Goal: Task Accomplishment & Management: Complete application form

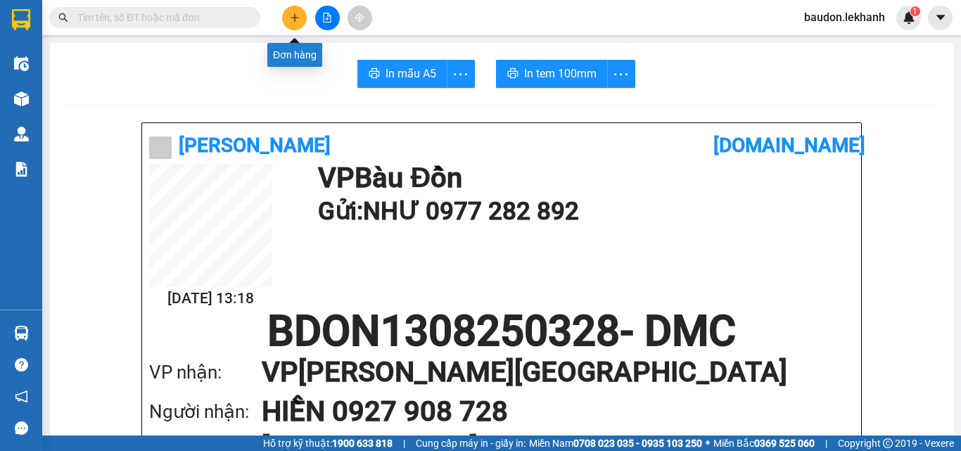
click at [303, 23] on button at bounding box center [294, 18] width 25 height 25
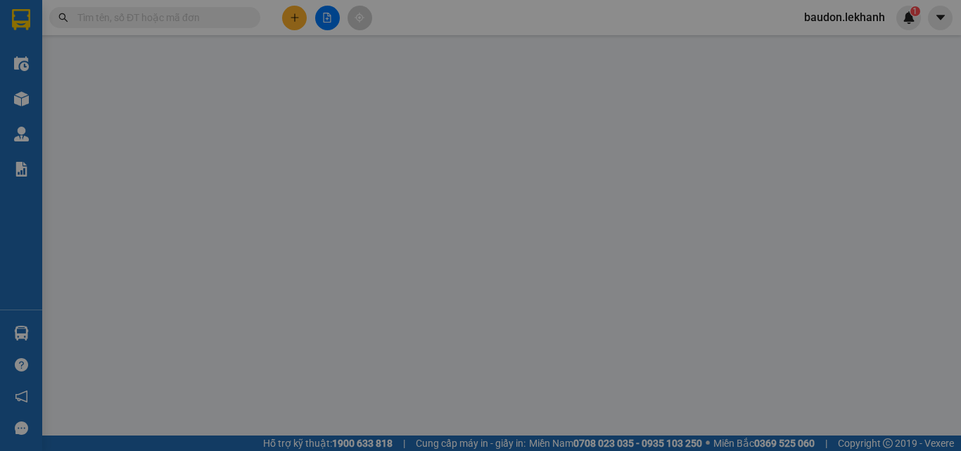
click at [296, 23] on span "Yêu cầu xuất hóa đơn điện tử" at bounding box center [229, 23] width 148 height 11
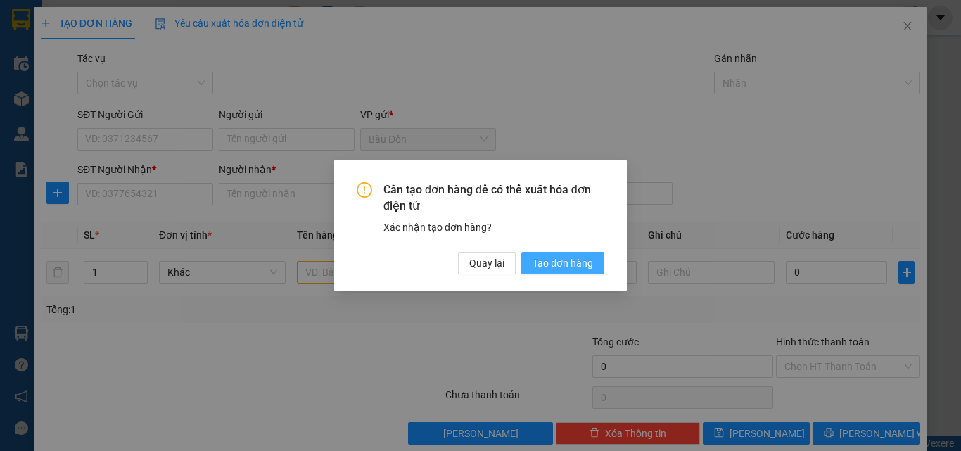
click at [538, 267] on span "Tạo đơn hàng" at bounding box center [563, 262] width 61 height 15
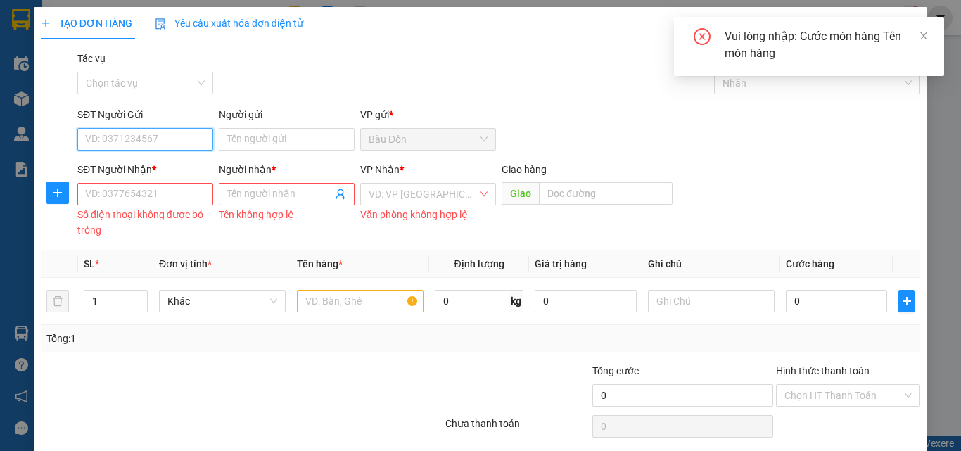
click at [117, 148] on input "SĐT Người Gửi" at bounding box center [145, 139] width 136 height 23
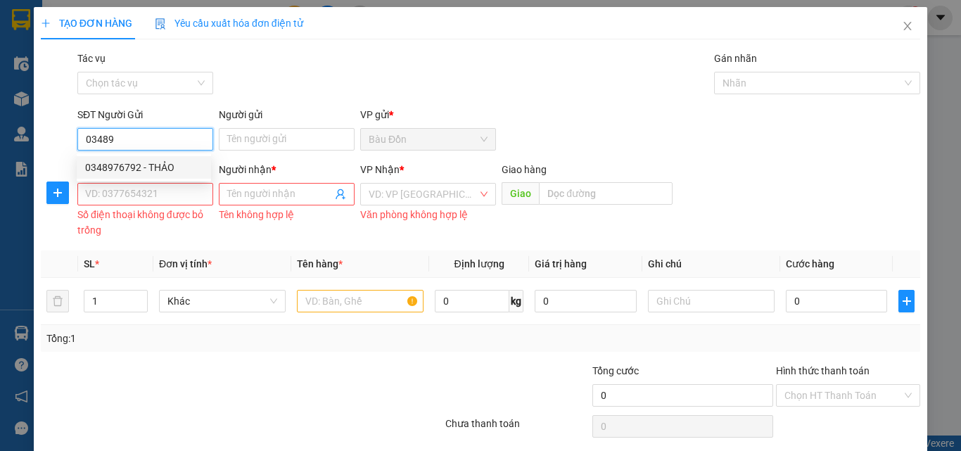
click at [147, 168] on div "0348976792 - THẢO" at bounding box center [144, 167] width 118 height 15
type input "0348976792"
type input "THẢO"
type input "0857908646"
type input "HÀ"
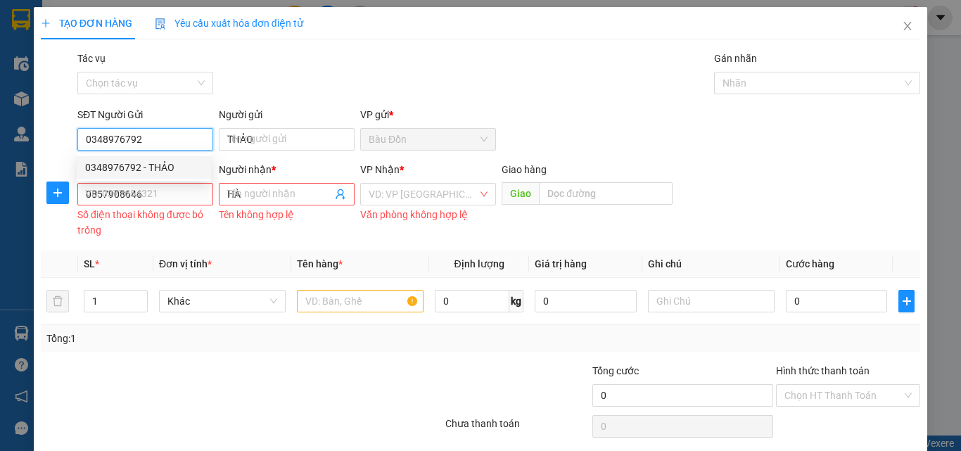
type input "150.000"
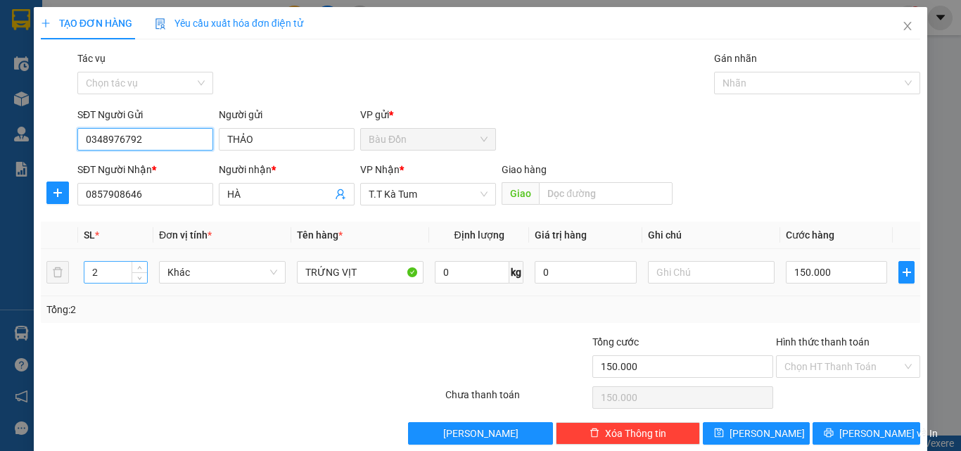
type input "0348976792"
drag, startPoint x: 113, startPoint y: 275, endPoint x: 76, endPoint y: 280, distance: 36.9
click at [78, 281] on td "2" at bounding box center [115, 272] width 75 height 47
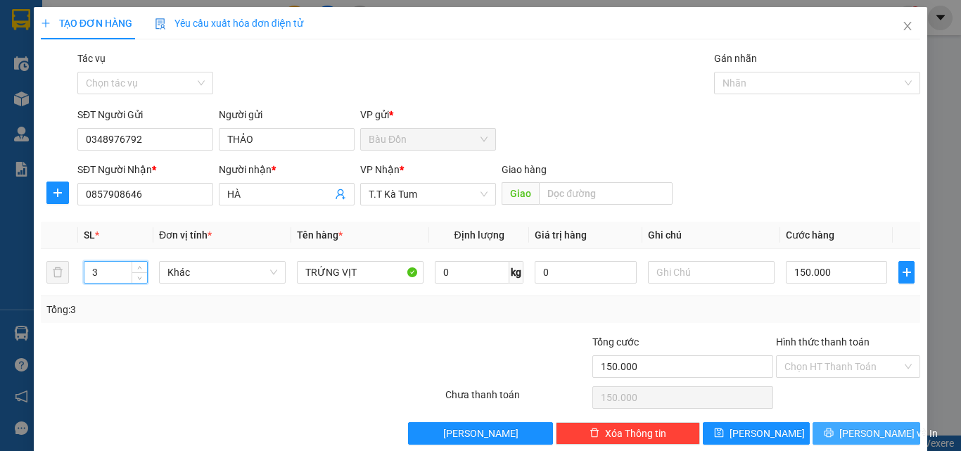
type input "3"
click at [841, 431] on button "[PERSON_NAME] và In" at bounding box center [867, 433] width 108 height 23
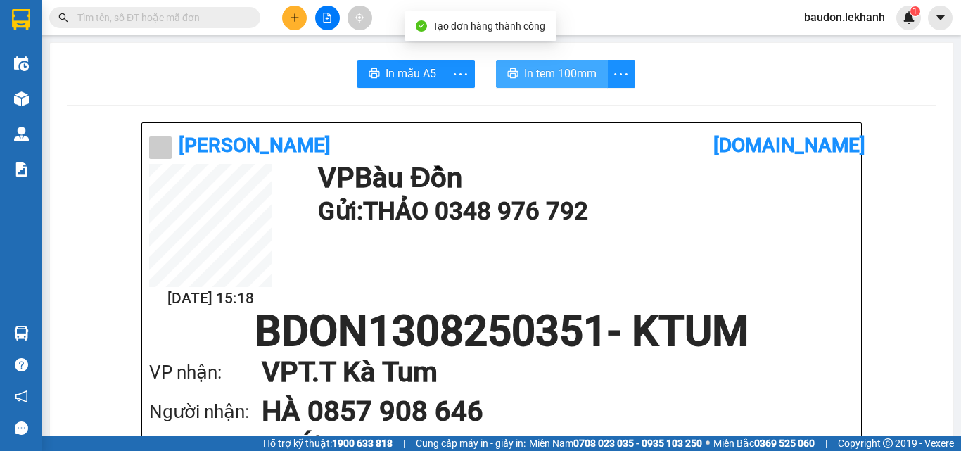
click at [533, 83] on button "In tem 100mm" at bounding box center [552, 74] width 112 height 28
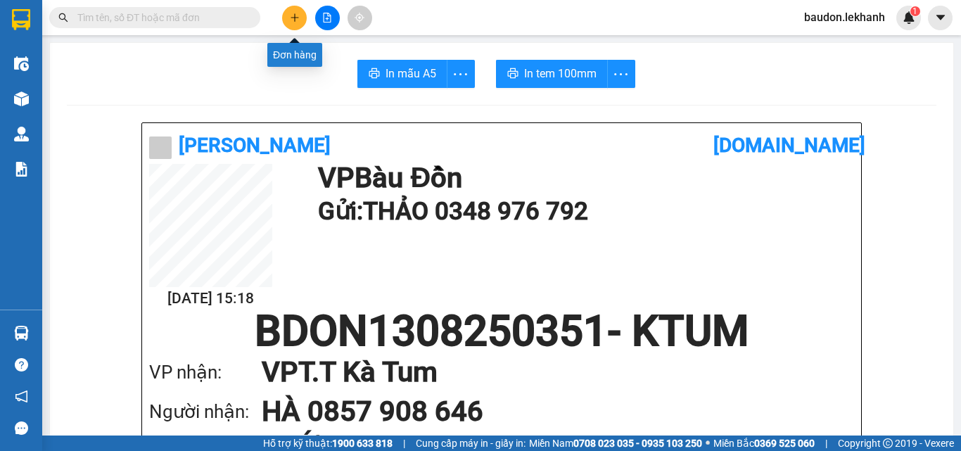
click at [294, 22] on icon "plus" at bounding box center [295, 18] width 10 height 10
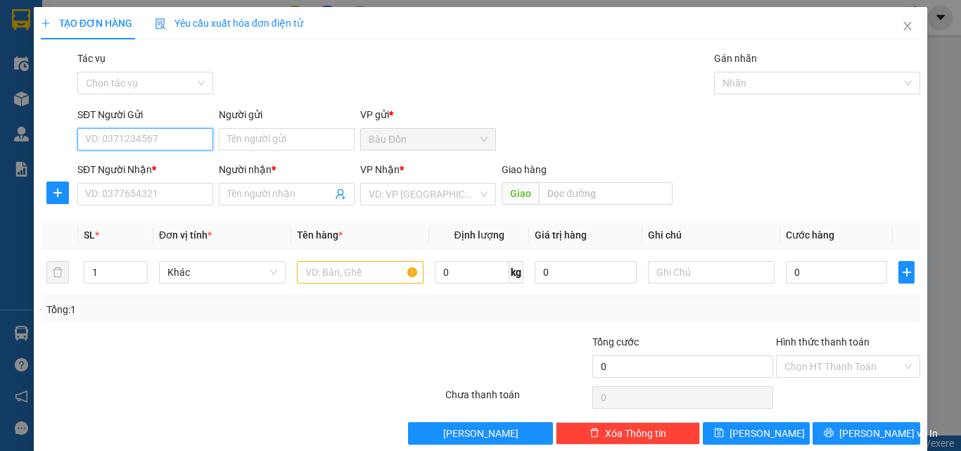
click at [101, 131] on input "SĐT Người Gửi" at bounding box center [145, 139] width 136 height 23
type input "982"
drag, startPoint x: 133, startPoint y: 143, endPoint x: 23, endPoint y: 165, distance: 112.1
click at [29, 168] on div "TẠO ĐƠN HÀNG Yêu cầu xuất hóa đơn điện tử Transit Pickup Surcharge Ids Transit …" at bounding box center [480, 225] width 961 height 451
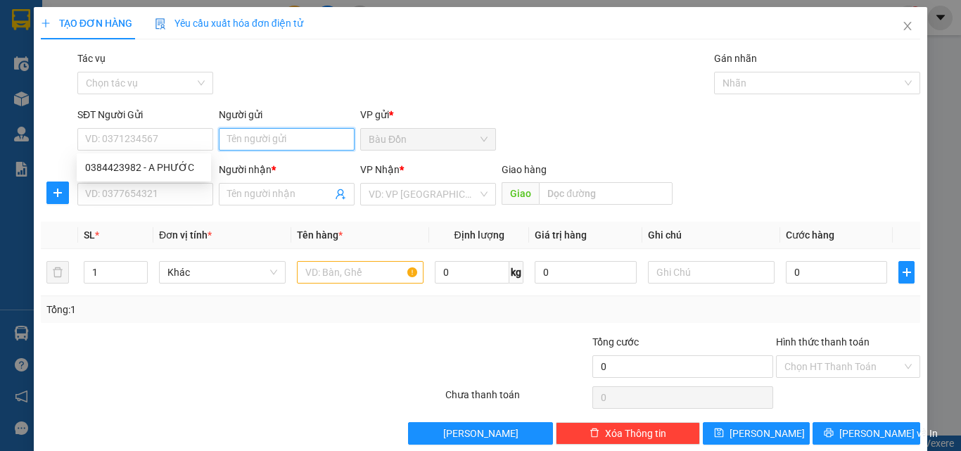
click at [237, 130] on input "Người gửi" at bounding box center [287, 139] width 136 height 23
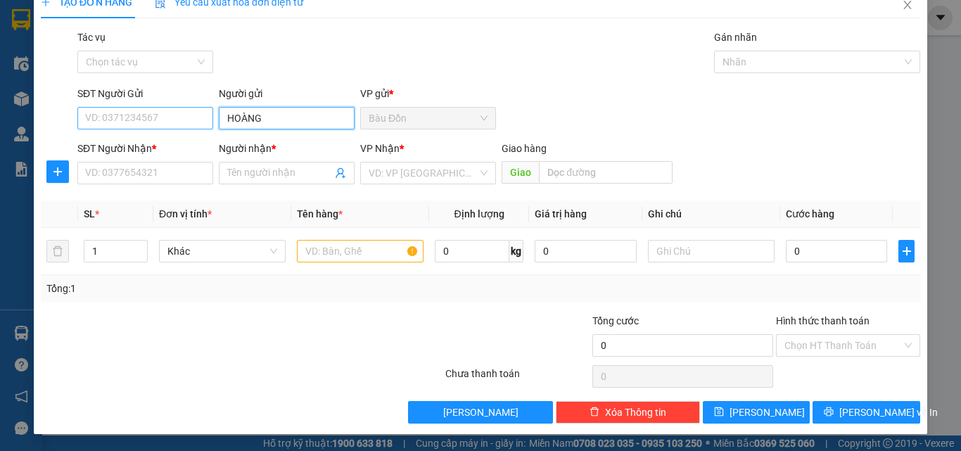
type input "HOÀNG"
click at [138, 124] on input "SĐT Người Gửi" at bounding box center [145, 118] width 136 height 23
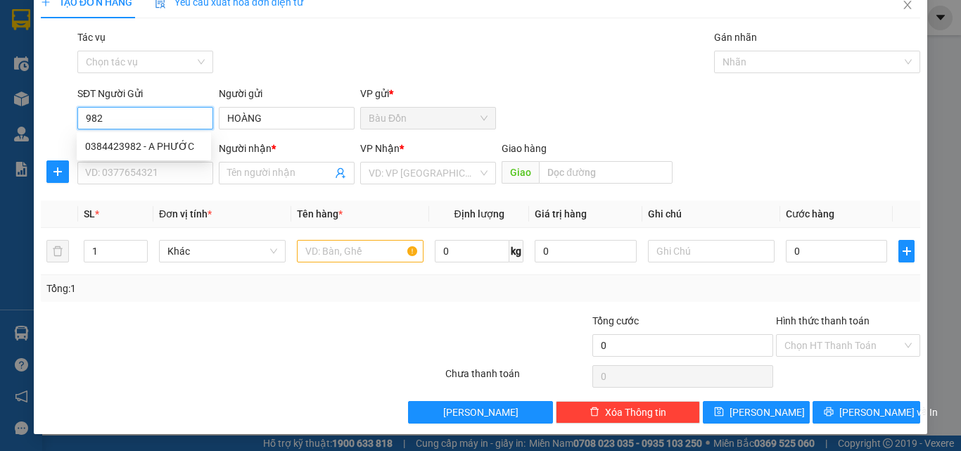
drag, startPoint x: 82, startPoint y: 122, endPoint x: 59, endPoint y: 132, distance: 25.0
click at [59, 132] on div "SĐT Người Gửi 982 Người gửi HOÀNG VP gửi * Bàu Đồn" at bounding box center [480, 110] width 882 height 49
type input "892"
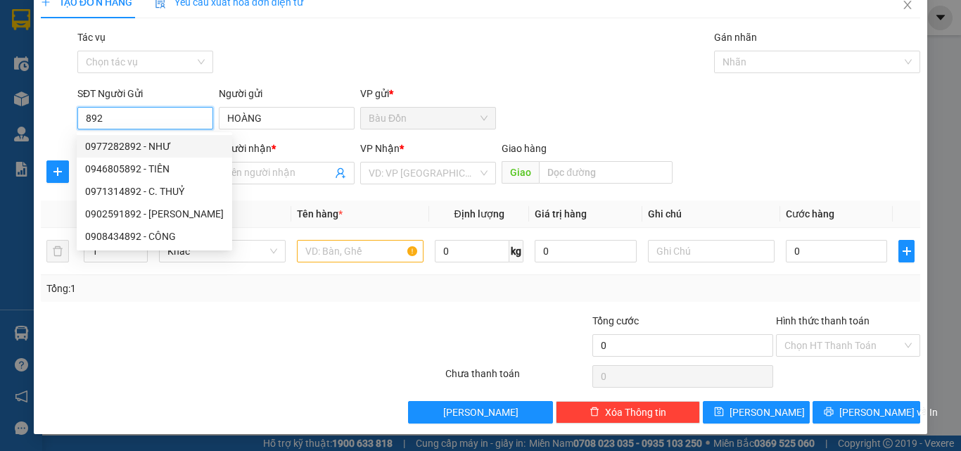
drag, startPoint x: 127, startPoint y: 110, endPoint x: 74, endPoint y: 117, distance: 53.2
click at [75, 118] on div "SĐT Người Gửi 892" at bounding box center [145, 110] width 141 height 49
drag, startPoint x: 198, startPoint y: 335, endPoint x: 136, endPoint y: 246, distance: 108.7
click at [191, 330] on div at bounding box center [168, 337] width 258 height 49
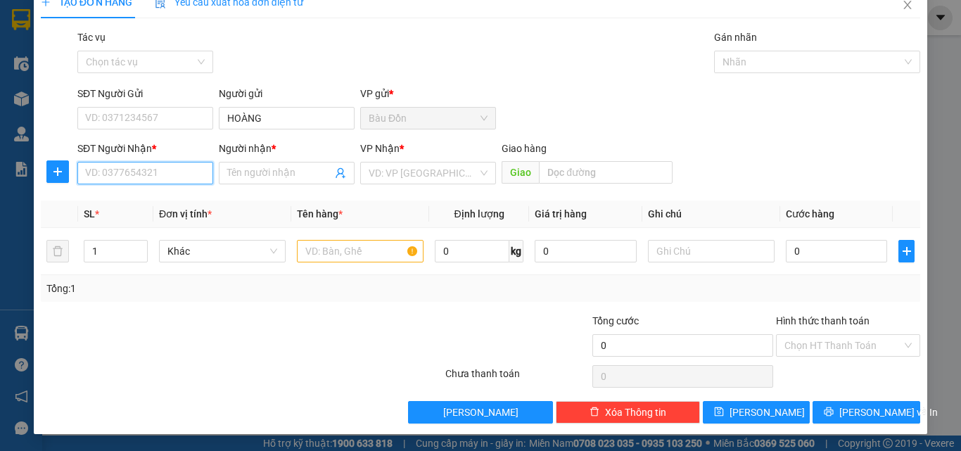
drag, startPoint x: 127, startPoint y: 174, endPoint x: 117, endPoint y: 175, distance: 10.6
click at [127, 174] on input "SĐT Người Nhận *" at bounding box center [145, 173] width 136 height 23
drag, startPoint x: 125, startPoint y: 176, endPoint x: 63, endPoint y: 178, distance: 62.7
click at [63, 178] on div "SĐT Người Nhận * 08285755 08285755 Người nhận * Tên người nhận VP Nhận * VD: VP…" at bounding box center [480, 165] width 882 height 49
click at [113, 204] on div "0828557557 - GIẢM" at bounding box center [144, 201] width 118 height 15
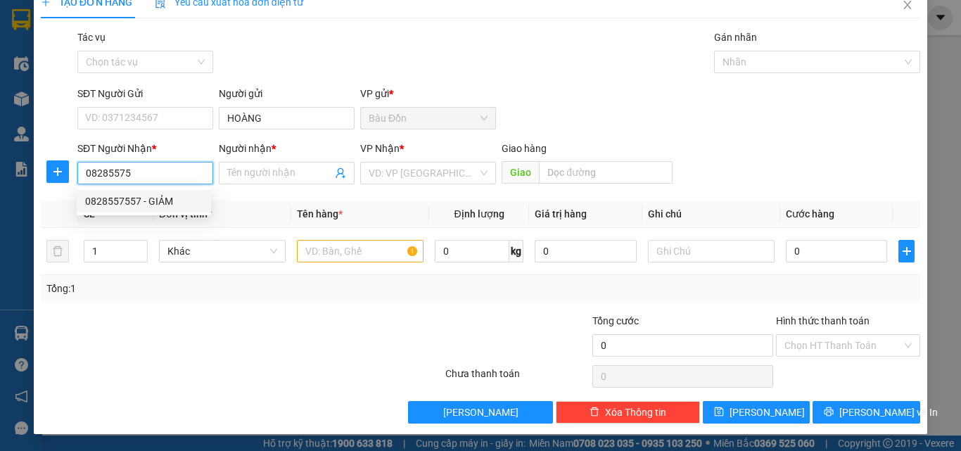
type input "0828557557"
type input "GIẢM"
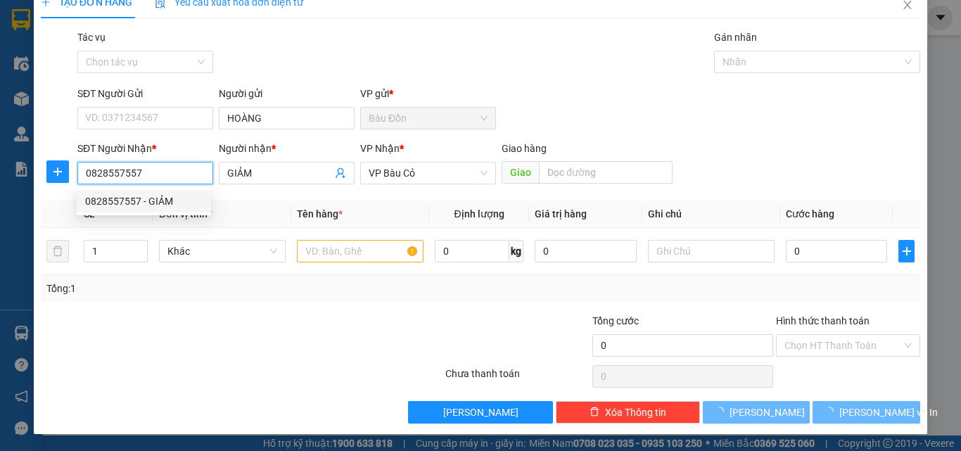
type input "30.000"
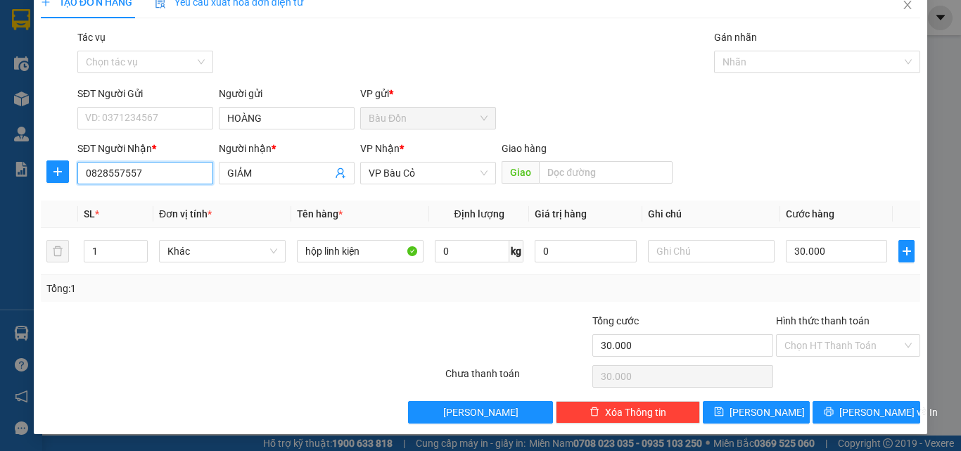
type input "0828557557"
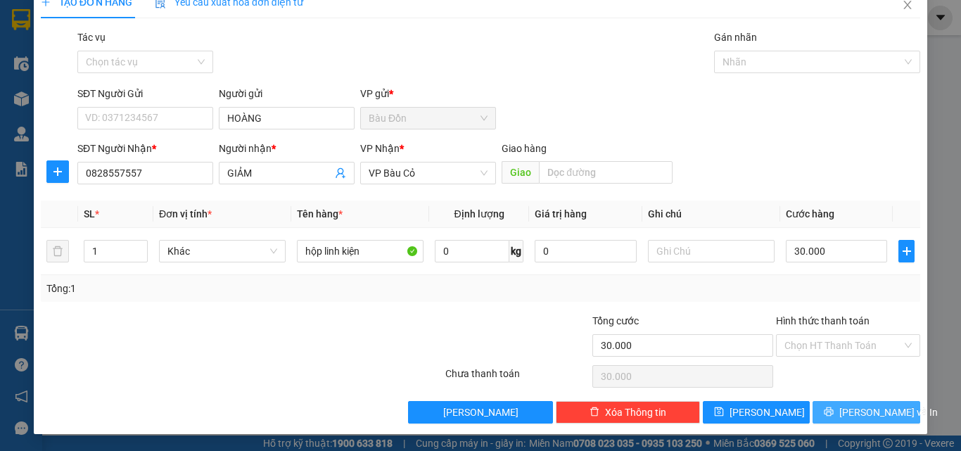
click at [852, 412] on span "[PERSON_NAME] và In" at bounding box center [888, 412] width 99 height 15
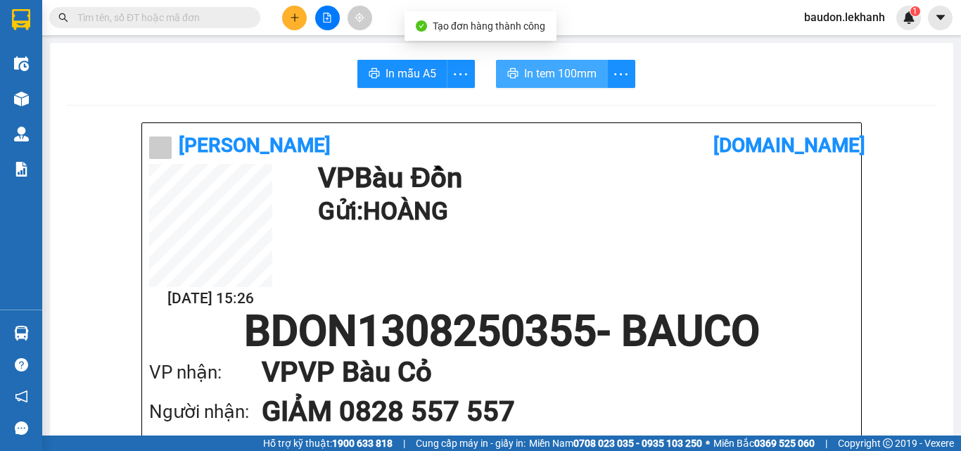
click at [536, 80] on span "In tem 100mm" at bounding box center [560, 74] width 72 height 18
